Goal: Task Accomplishment & Management: Complete application form

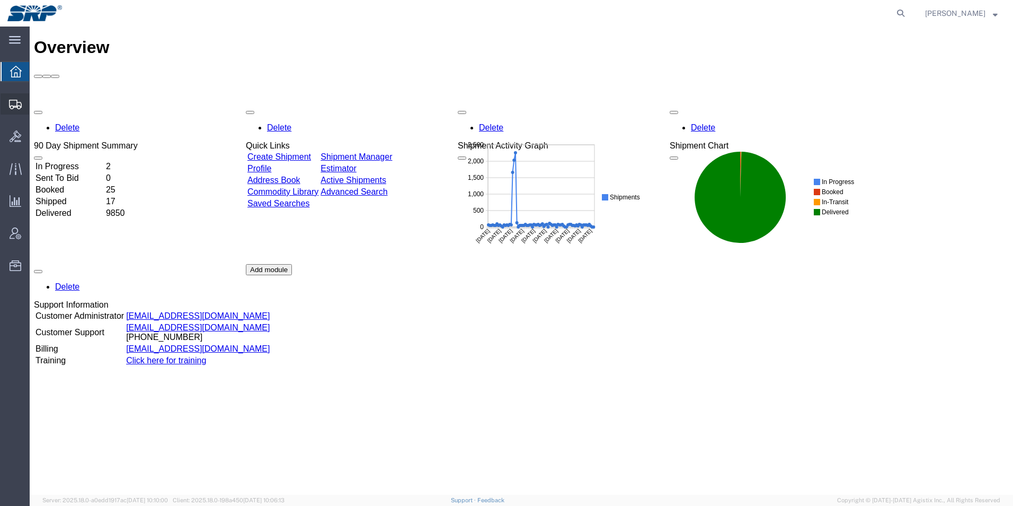
click at [8, 101] on div at bounding box center [16, 103] width 30 height 21
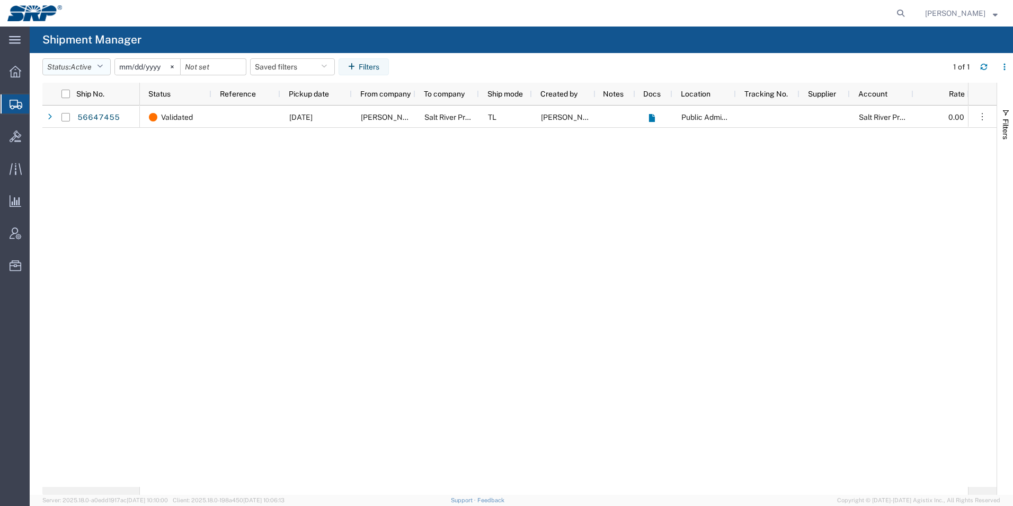
click at [77, 65] on span "Active" at bounding box center [80, 67] width 21 height 8
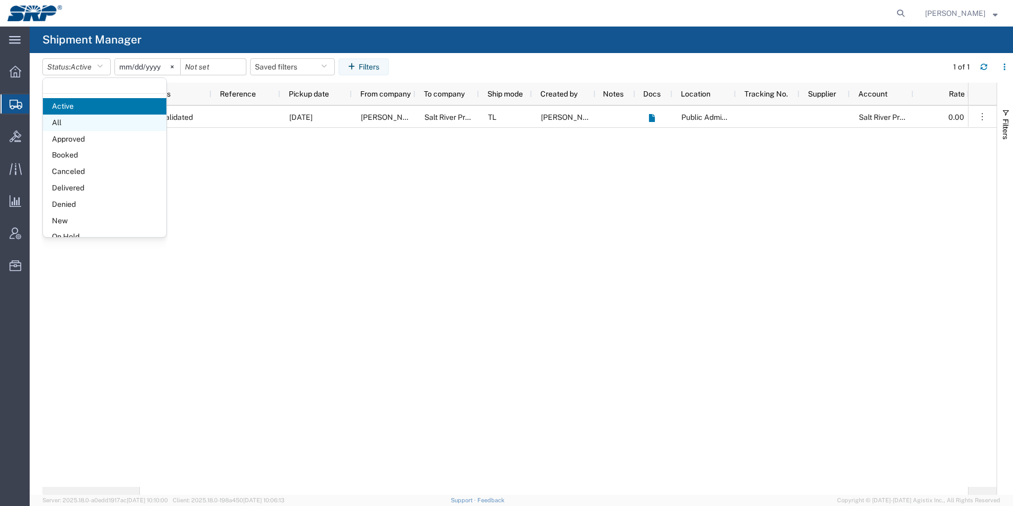
click at [55, 123] on span "All" at bounding box center [104, 122] width 123 height 16
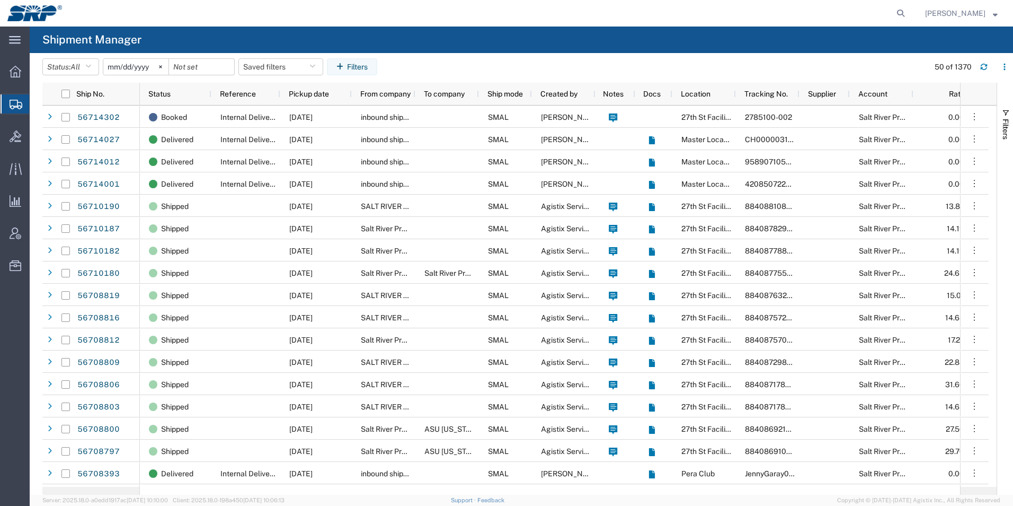
click at [0, 0] on span "Create Shipment" at bounding box center [0, 0] width 0 height 0
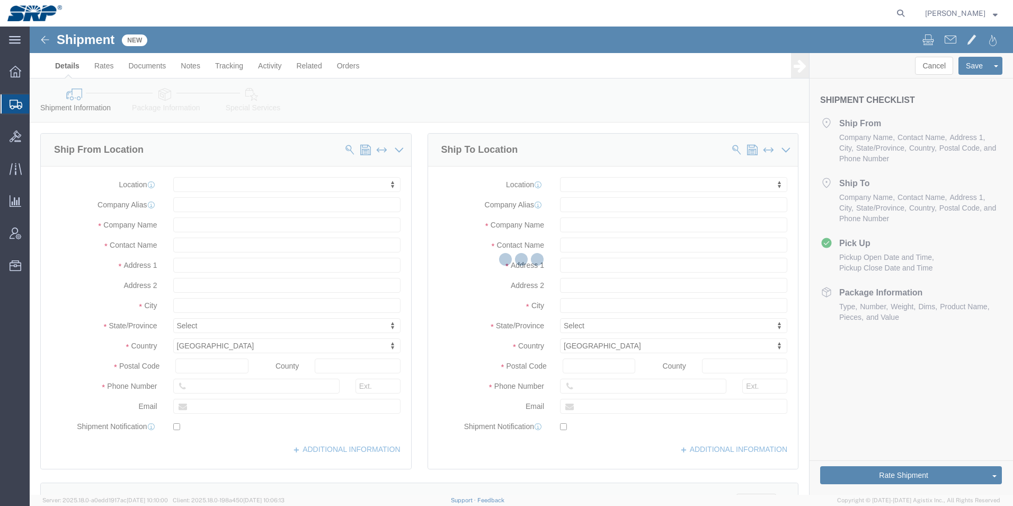
select select
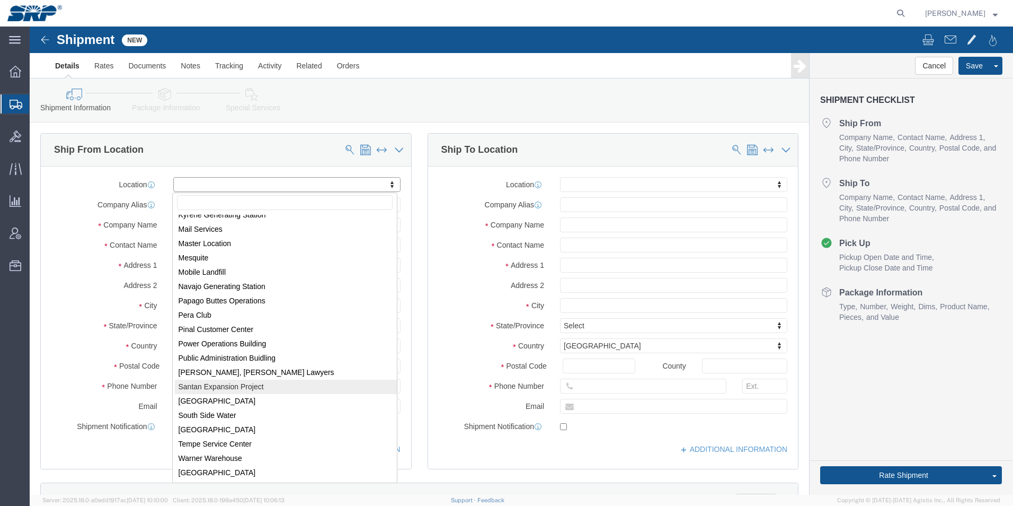
scroll to position [63, 0]
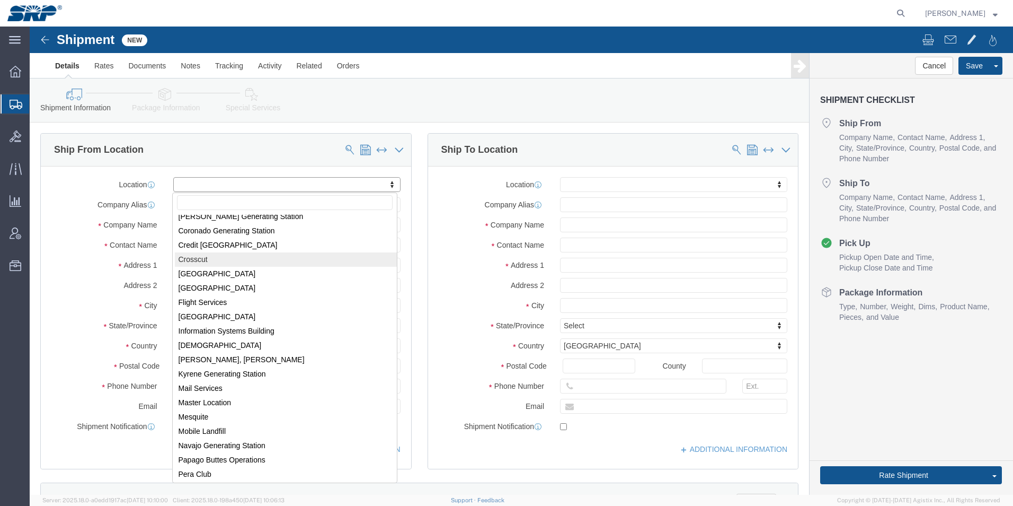
select select "54812"
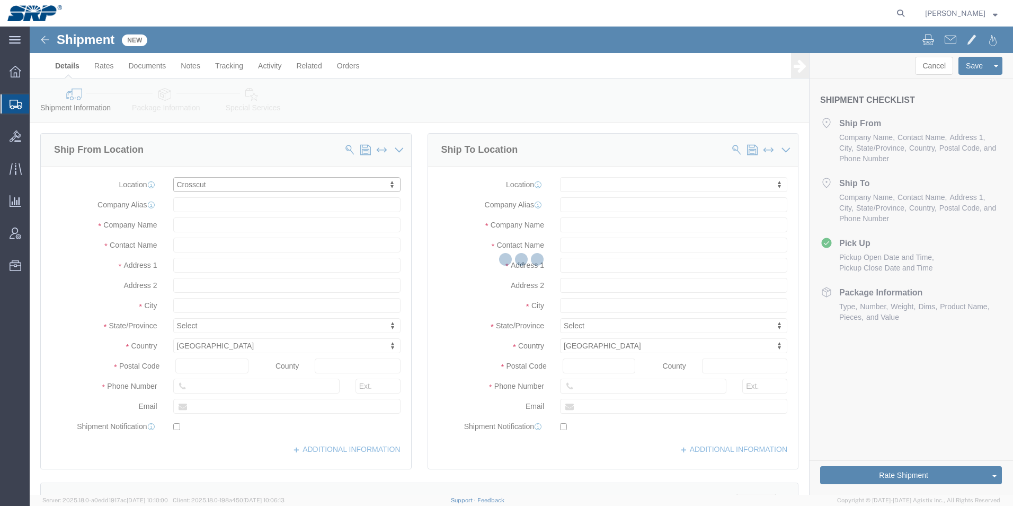
select select "AZ"
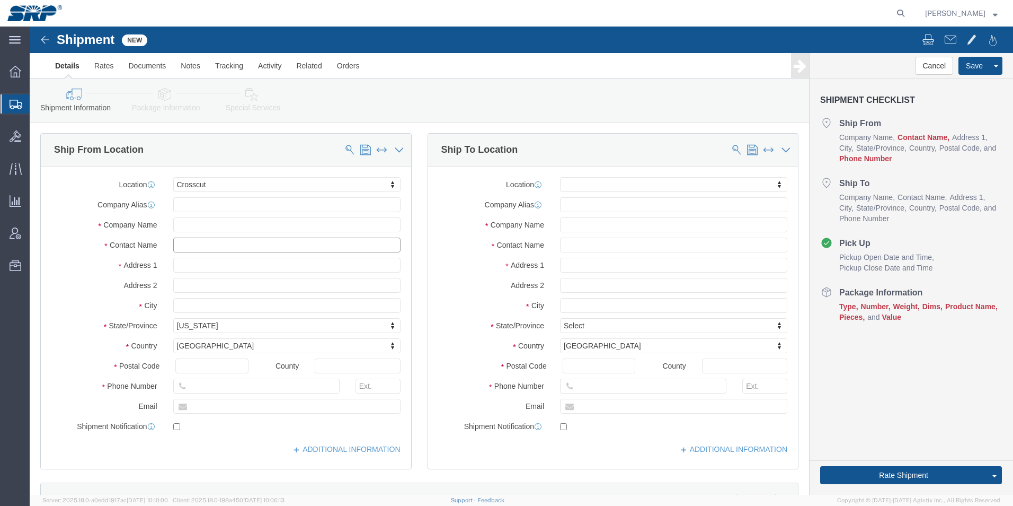
click input "text"
type input "[PERSON_NAME]"
click input "text"
paste input "[PHONE_NUMBER]"
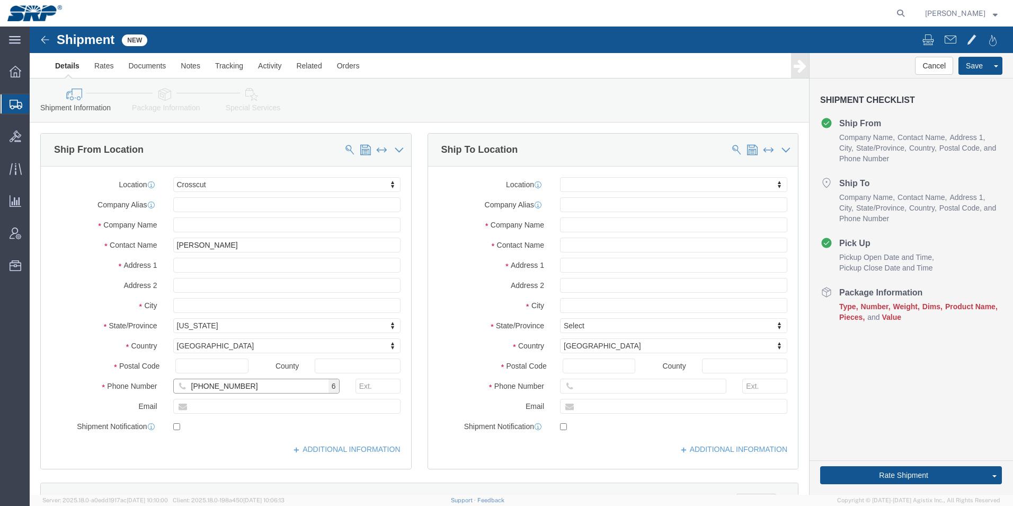
type input "[PHONE_NUMBER]"
drag, startPoint x: 571, startPoint y: 191, endPoint x: 567, endPoint y: 196, distance: 6.0
click input "text"
paste input "[DOMAIN_NAME]"
type input "[DOMAIN_NAME]"
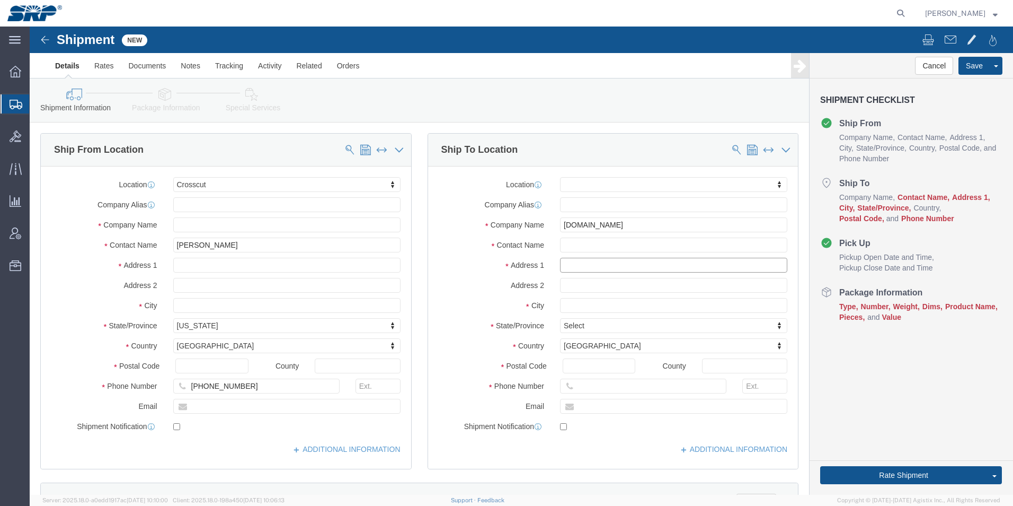
click input "text"
paste input "[STREET_ADDRESS]"
type input "[STREET_ADDRESS]"
click input "text"
type input "[GEOGRAPHIC_DATA]"
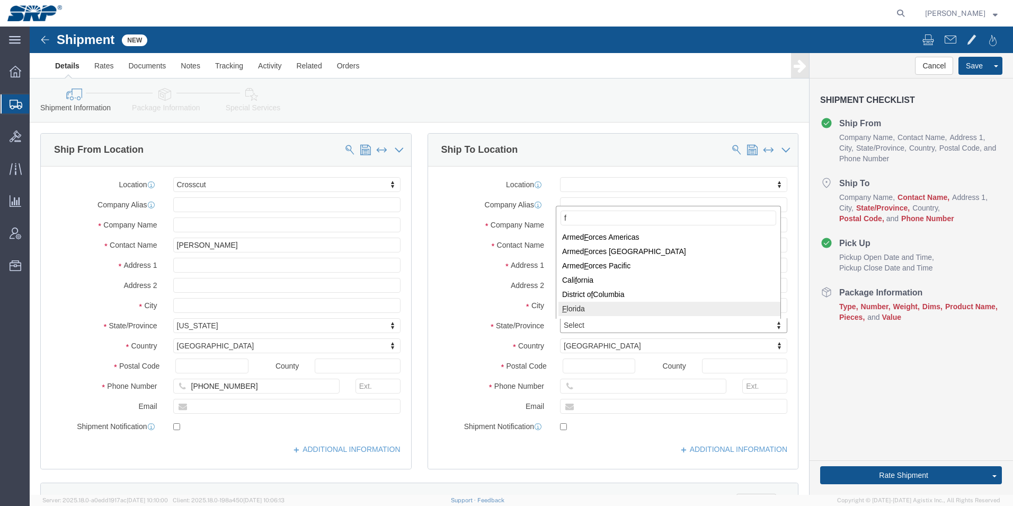
type input "f"
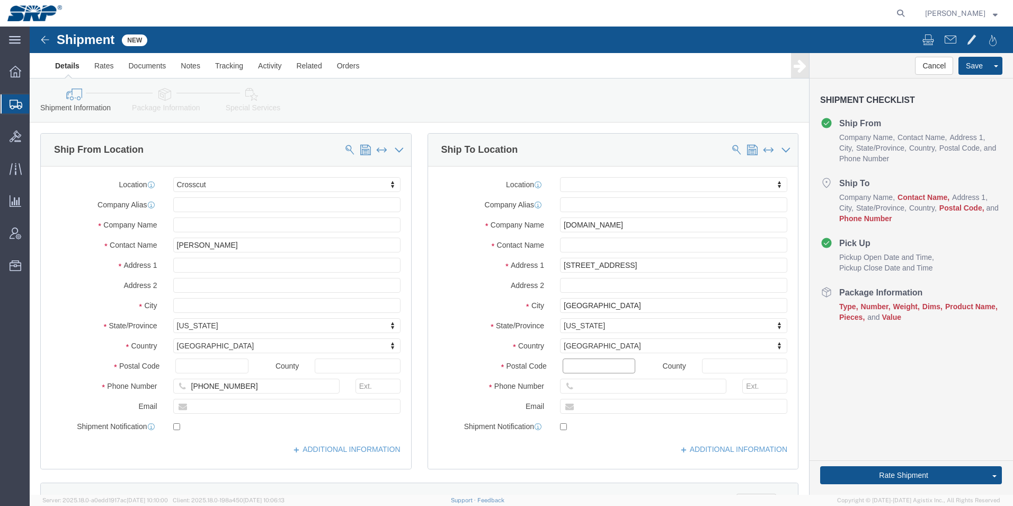
click input "Postal Code"
type input "32218"
click input "text"
paste input "[PHONE_NUMBER]"
type input "[PHONE_NUMBER]"
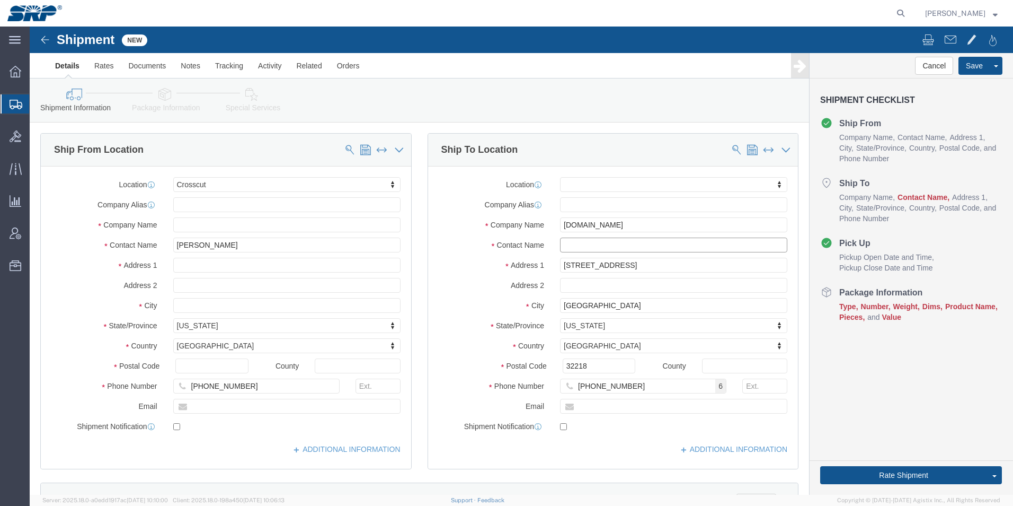
click input "text"
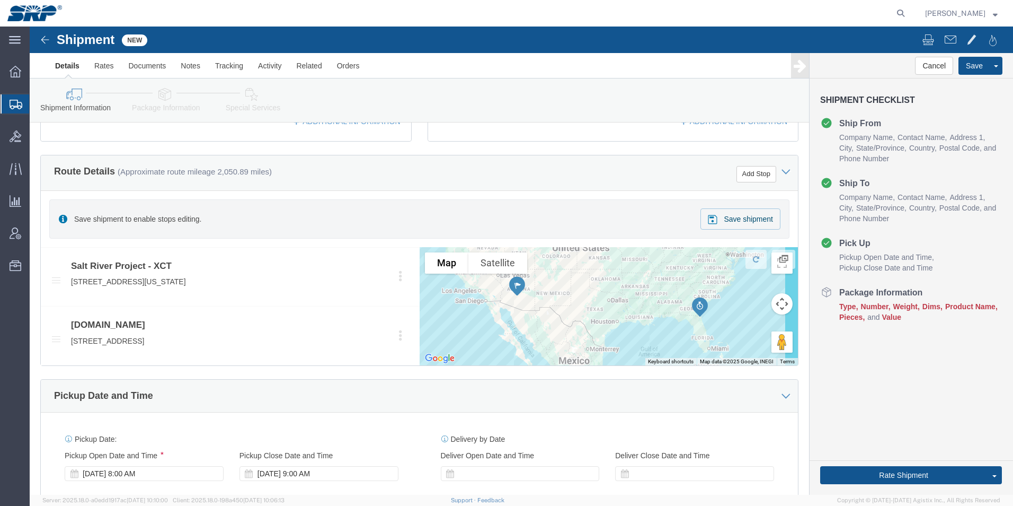
scroll to position [477, 0]
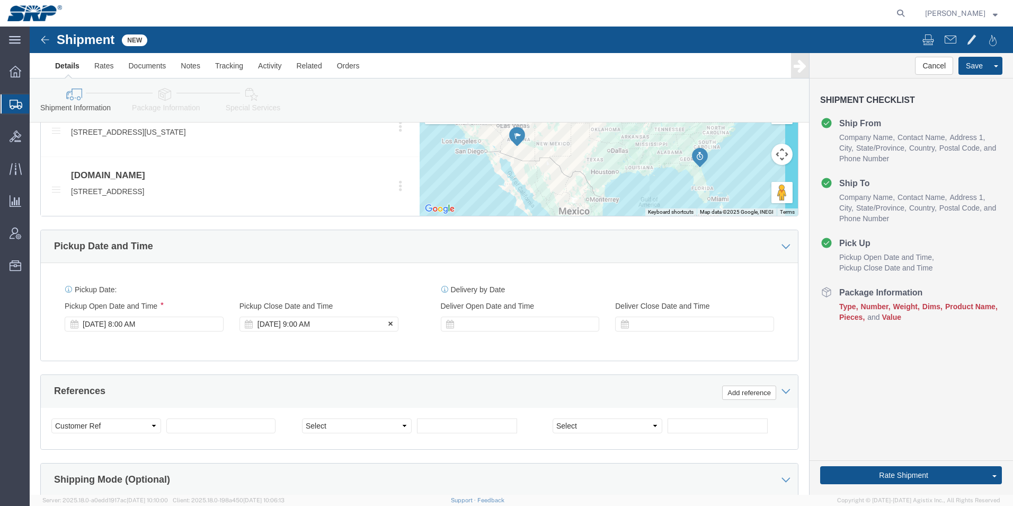
type input "Receiving"
click div "[DATE] 9:00 AM"
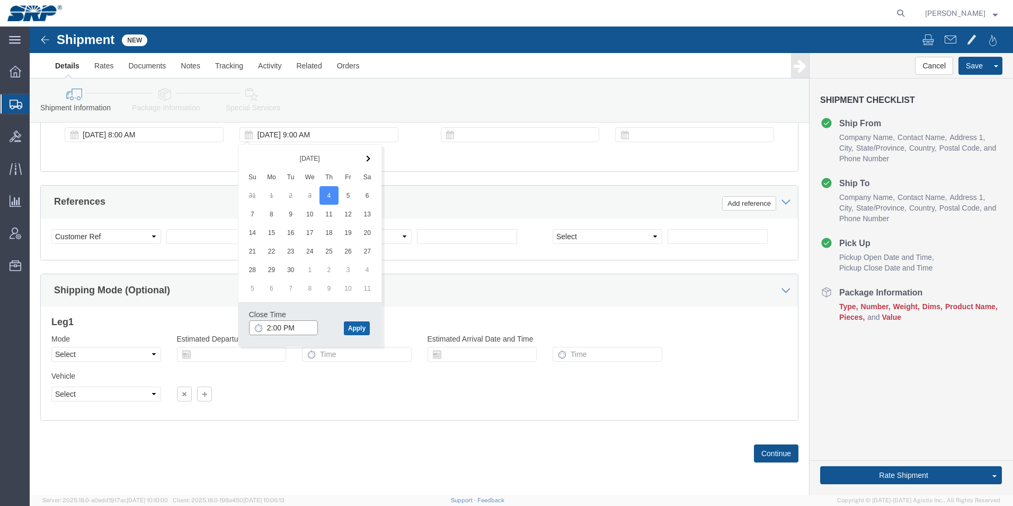
type input "2:00 PM"
click button "Apply"
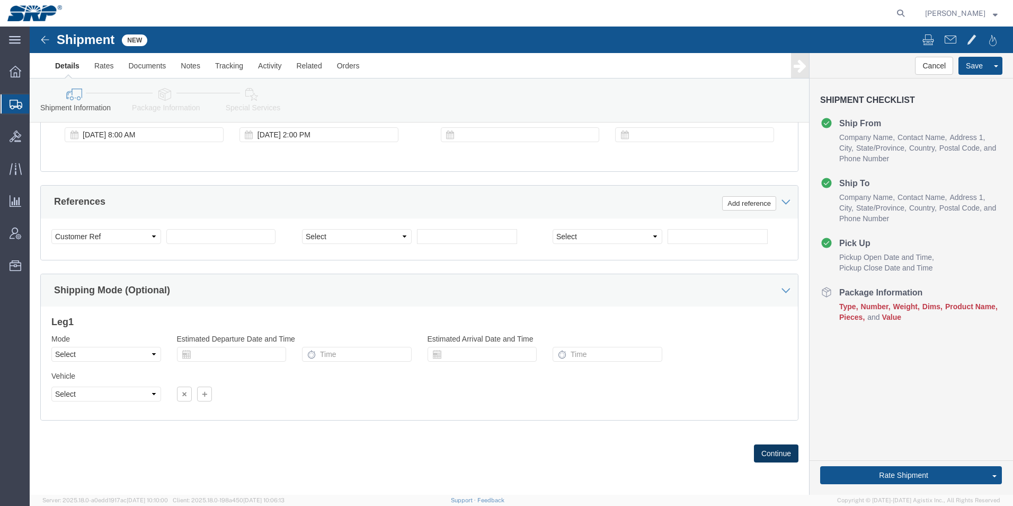
click button "Continue"
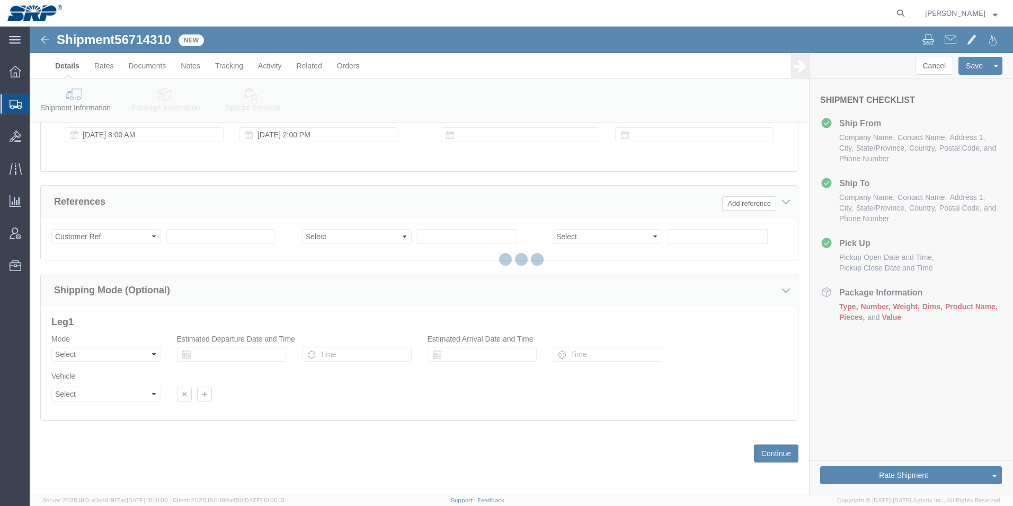
select select "54812"
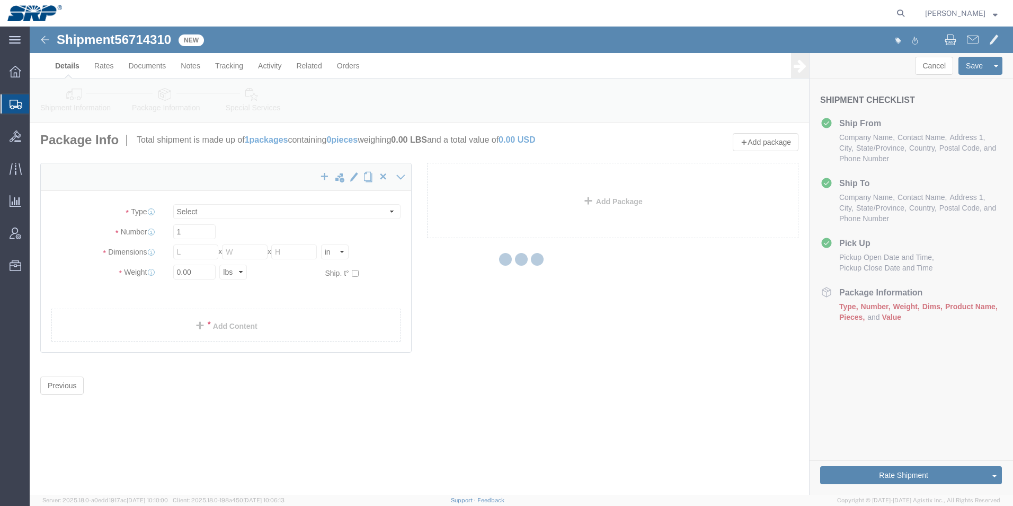
select select "CBOX"
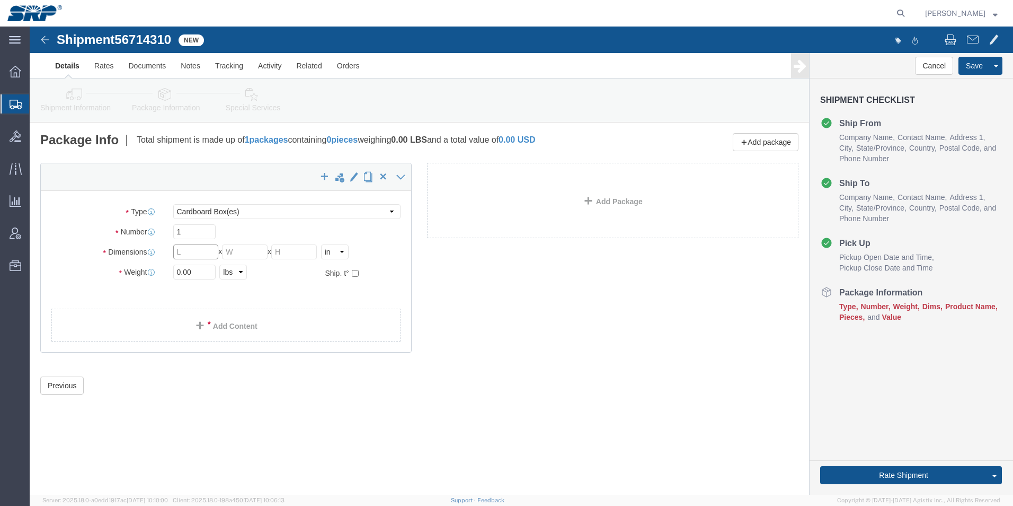
drag, startPoint x: 164, startPoint y: 225, endPoint x: 72, endPoint y: 215, distance: 93.2
click div "Package Type Select Bale(s) Basket(s) Bolt(s) Bottle(s) Buckets Bulk Bundle(s) …"
type input "12"
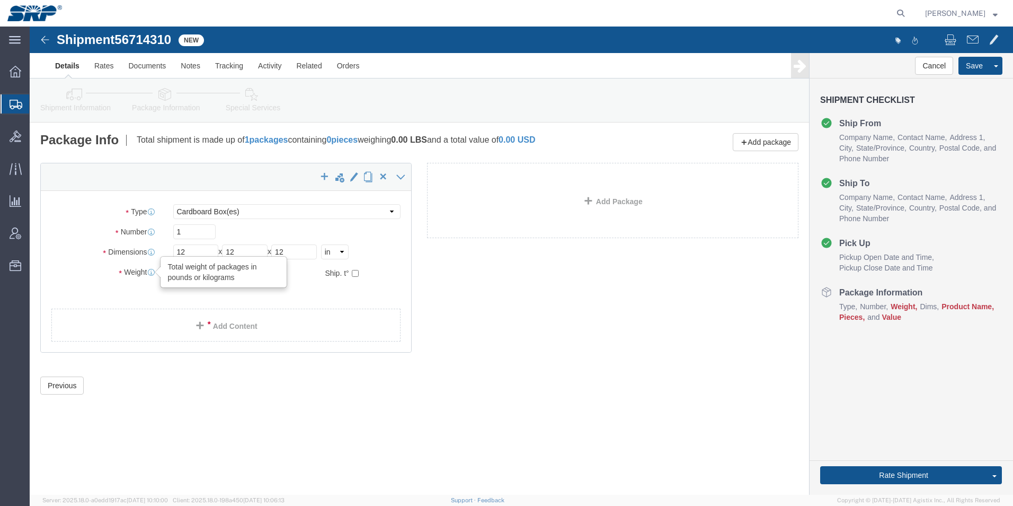
drag, startPoint x: 175, startPoint y: 245, endPoint x: 94, endPoint y: 238, distance: 81.4
click div "Weight Total weight of packages in pounds or kilograms 0.00 Select kgs lbs Ship…"
type input "10"
click link "Add Content"
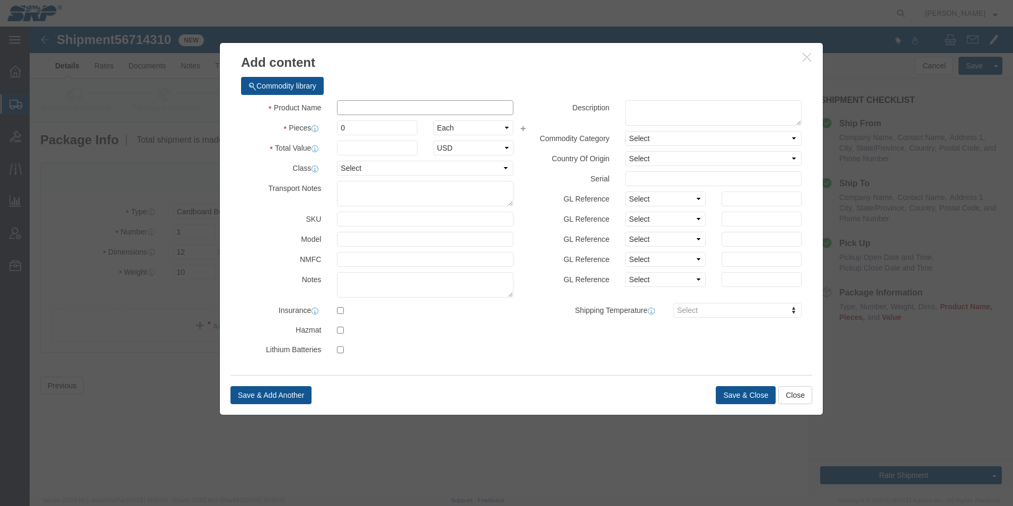
click input "text"
type input "Awards"
drag, startPoint x: 362, startPoint y: 99, endPoint x: 136, endPoint y: 74, distance: 227.7
click div "Add content Commodity library Product Name Awards Pieces 0 Select Bag Barrels 1…"
type input "1"
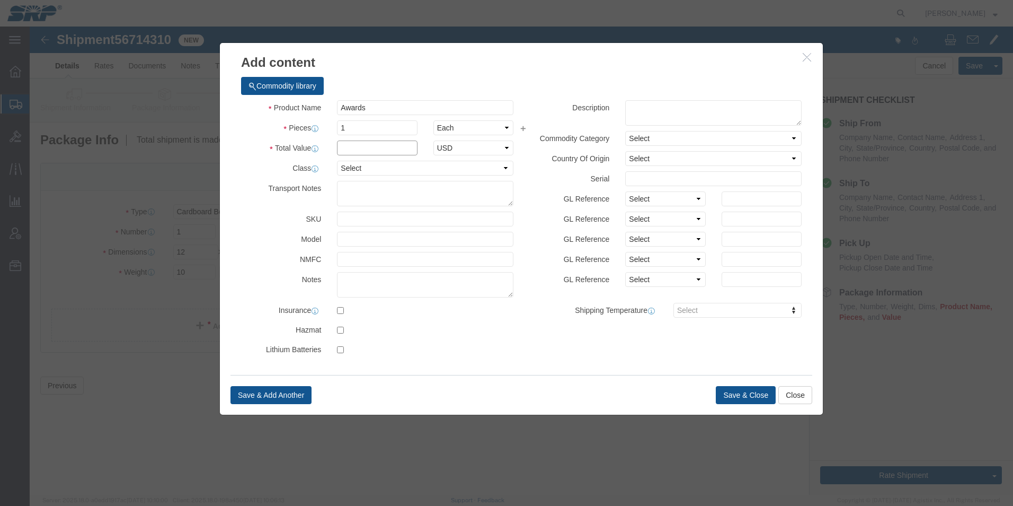
click input "text"
type input "100"
click button "Save & Close"
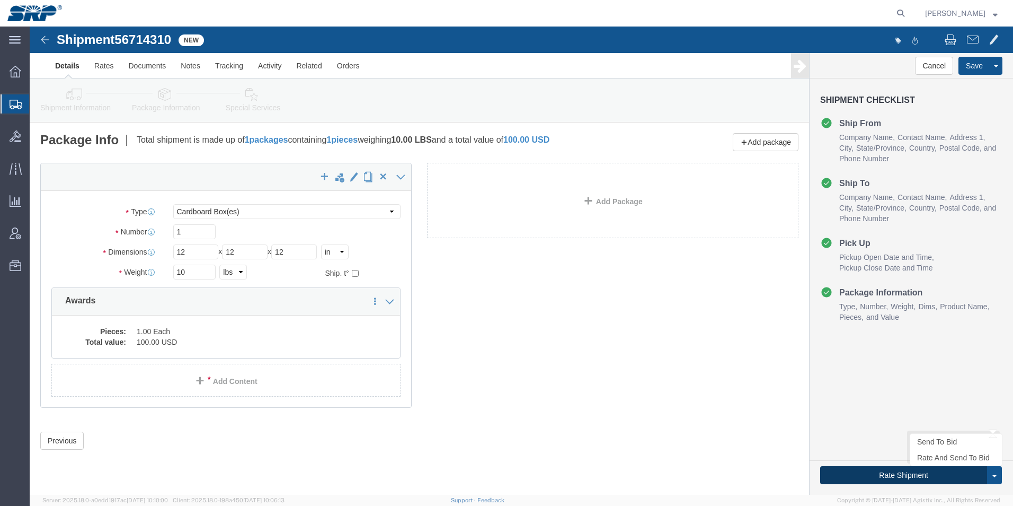
click button "Rate Shipment"
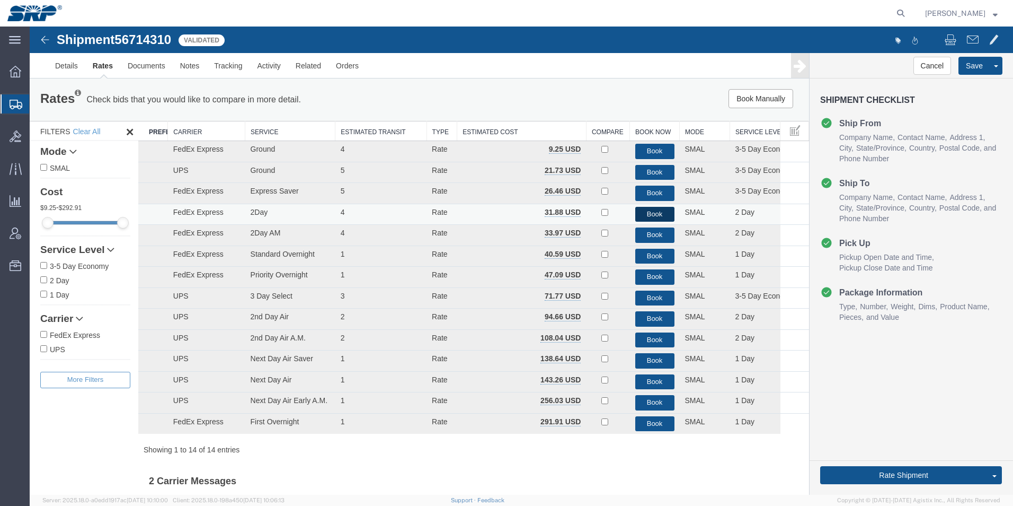
click at [651, 216] on button "Book" at bounding box center [654, 214] width 39 height 15
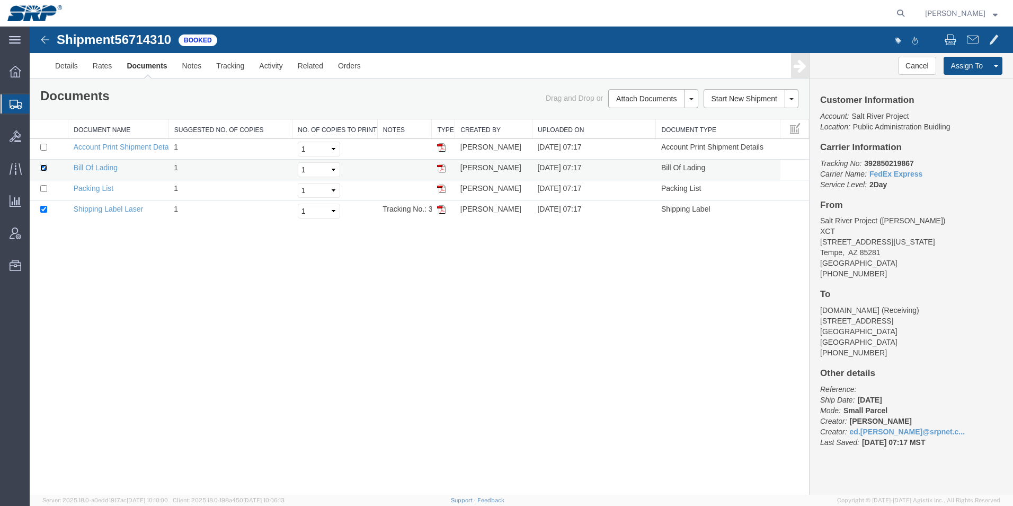
click at [43, 164] on input "checkbox" at bounding box center [43, 167] width 7 height 7
checkbox input "false"
click at [627, 132] on link "Email Documents" at bounding box center [652, 133] width 92 height 16
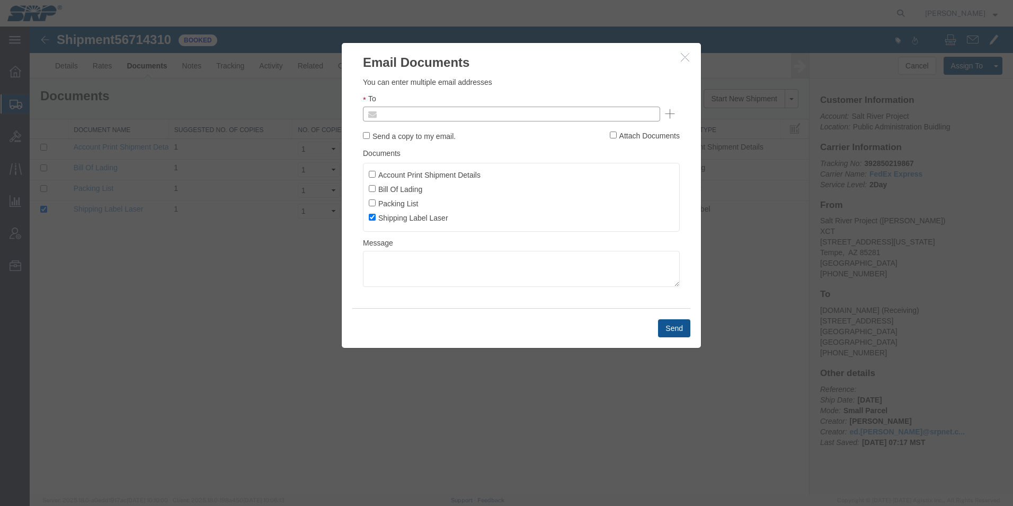
click at [428, 116] on input "text" at bounding box center [440, 114] width 124 height 14
type input "ed.s"
click at [676, 326] on button "Send" at bounding box center [674, 328] width 32 height 18
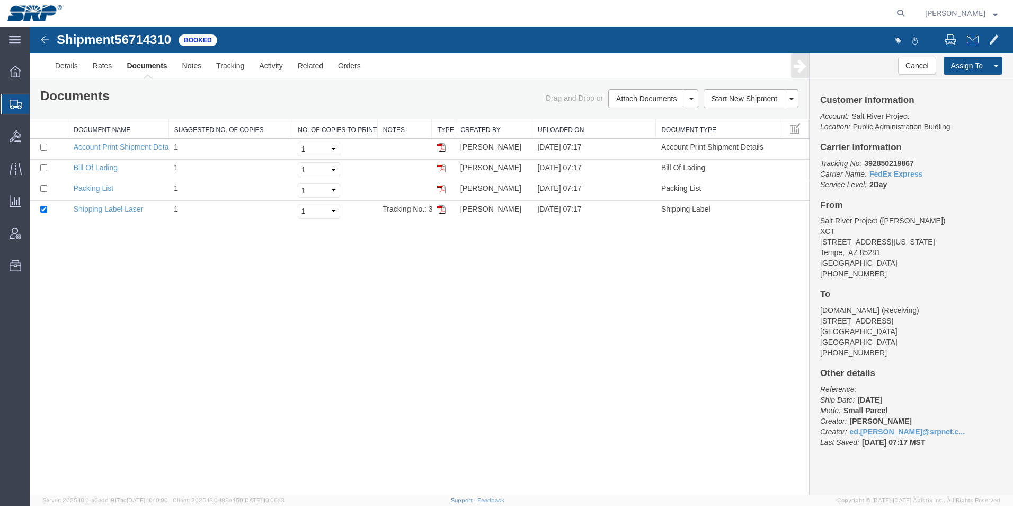
click at [154, 268] on div "Shipment 56714310 4 of 4 Booked Details Rates Documents Notes Tracking Activity…" at bounding box center [522, 260] width 984 height 468
click at [56, 64] on link "Details" at bounding box center [67, 65] width 38 height 25
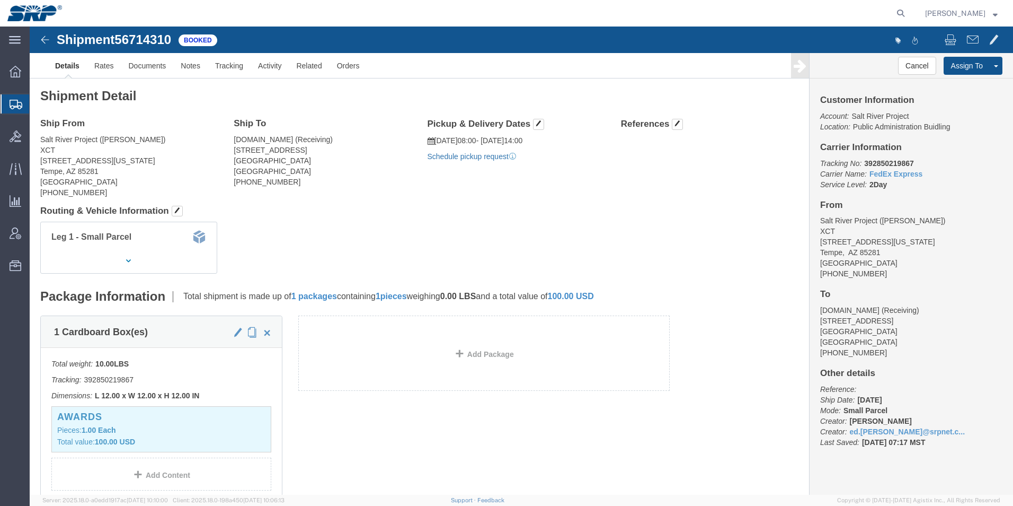
click link "Schedule pickup request"
click link "Activity"
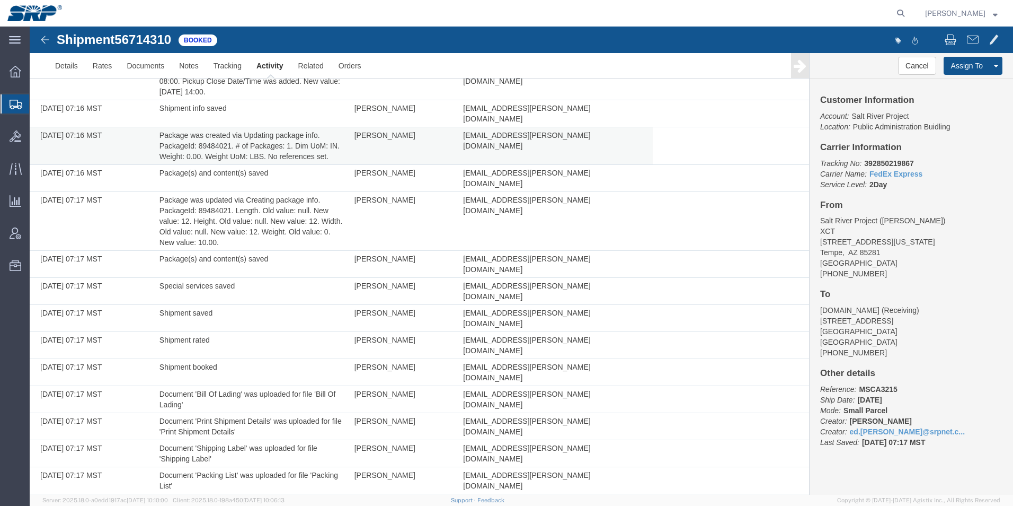
scroll to position [179, 0]
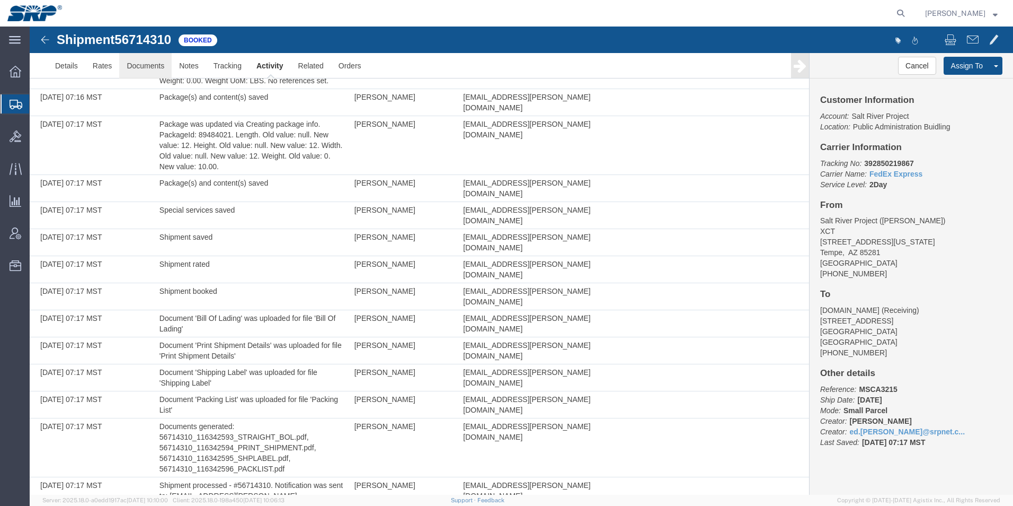
click at [140, 65] on link "Documents" at bounding box center [145, 65] width 52 height 25
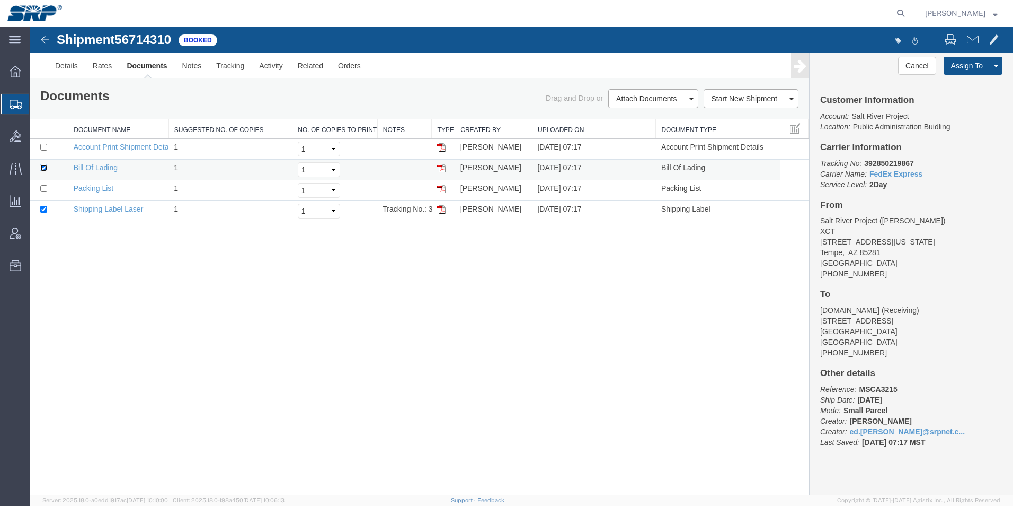
click at [45, 166] on input "checkbox" at bounding box center [43, 167] width 7 height 7
checkbox input "false"
click at [630, 131] on link "Email Documents" at bounding box center [652, 133] width 92 height 16
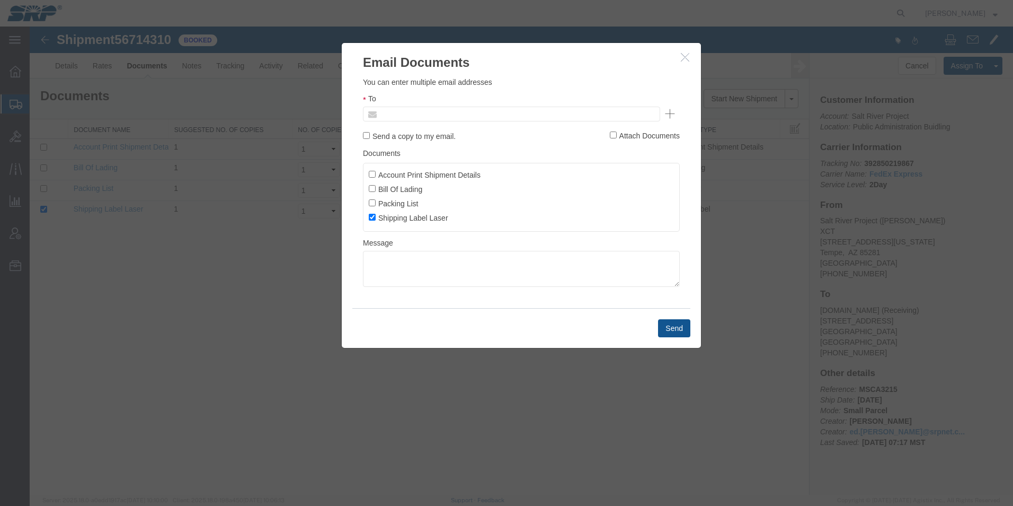
click at [465, 111] on input "text" at bounding box center [440, 114] width 124 height 14
type input "[DOMAIN_NAME]"
click at [683, 61] on icon "button" at bounding box center [685, 56] width 8 height 9
